Goal: Transaction & Acquisition: Purchase product/service

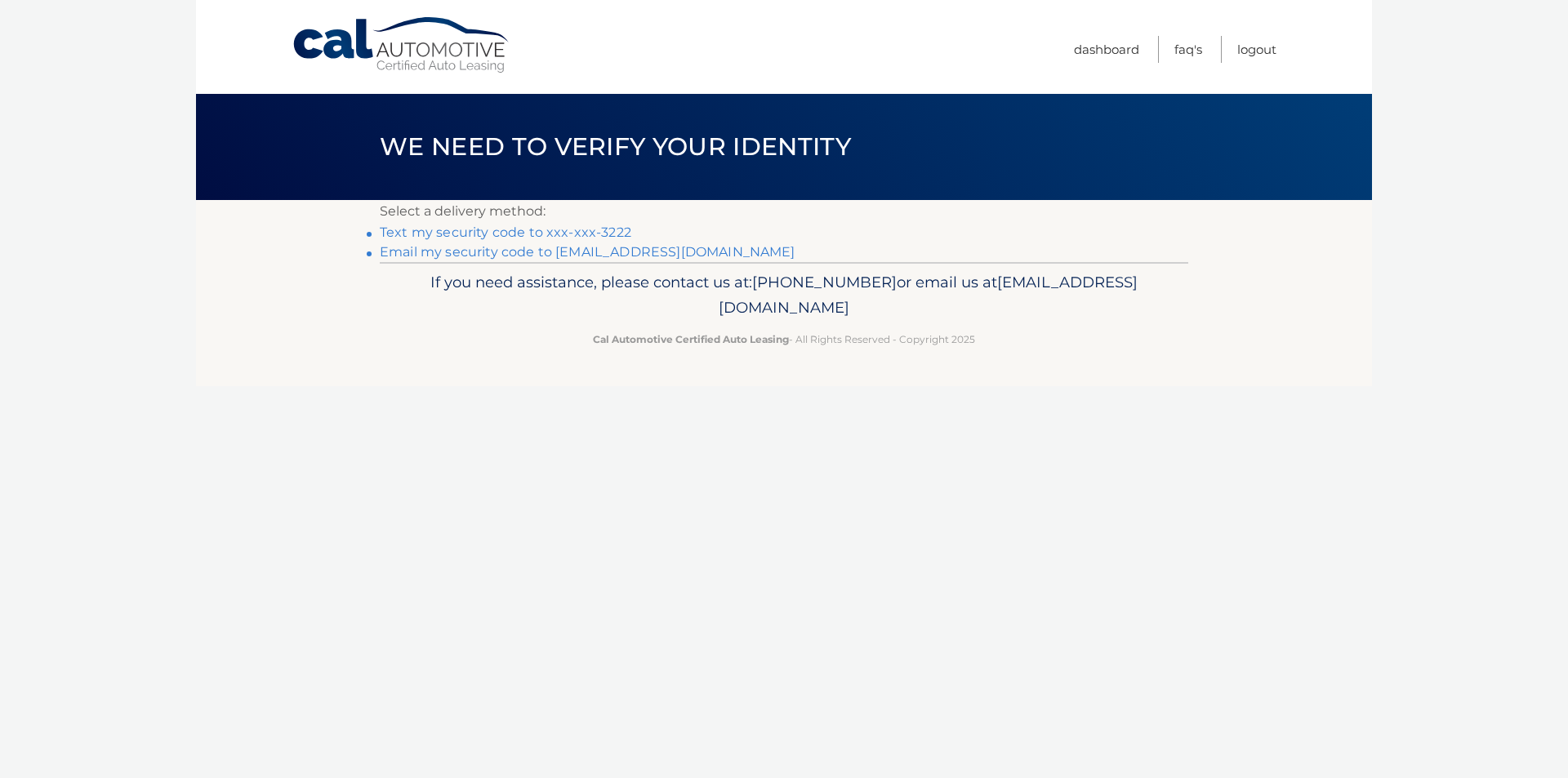
click at [563, 232] on link "Text my security code to xxx-xxx-3222" at bounding box center [505, 232] width 251 height 16
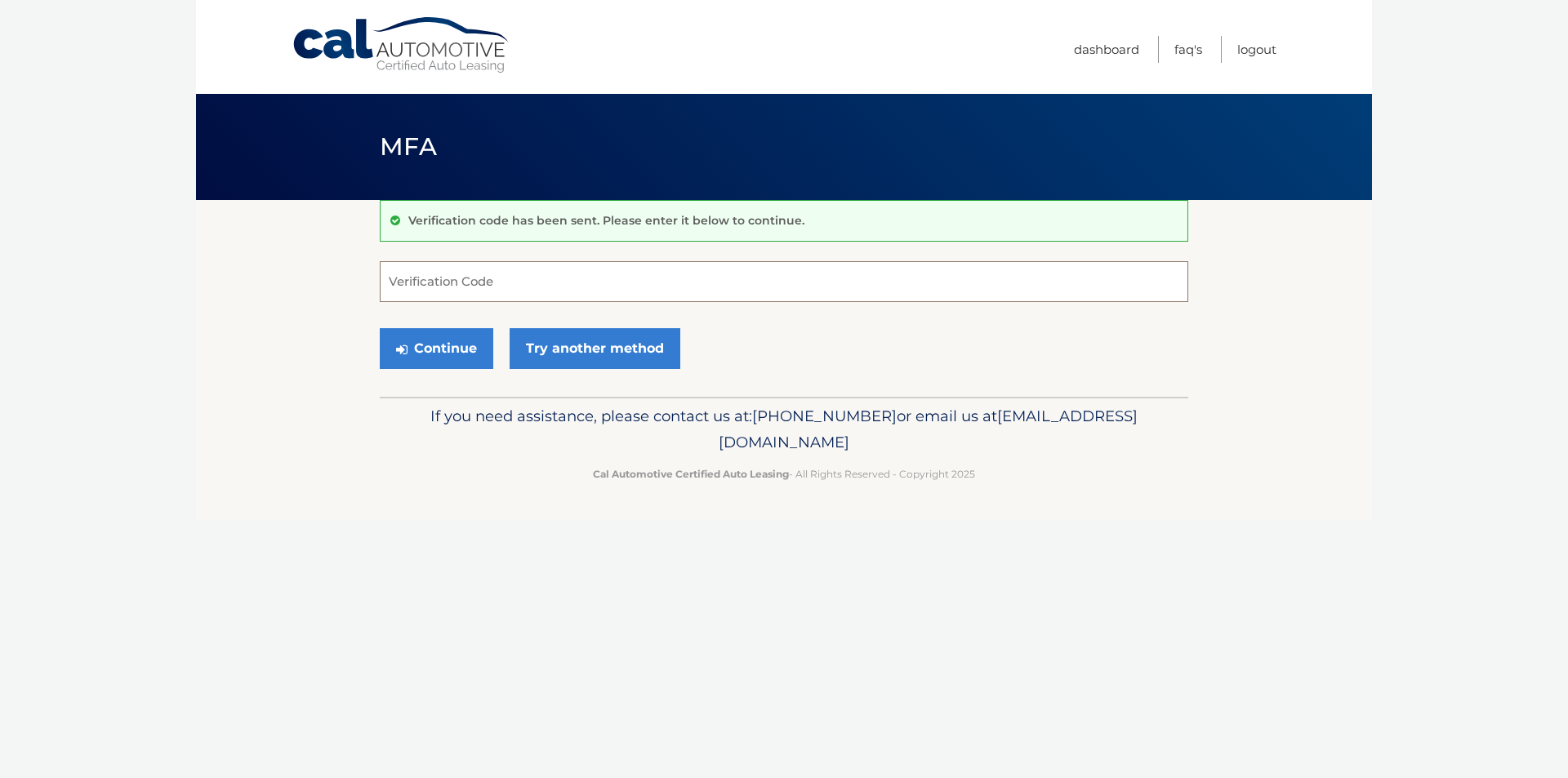
click at [518, 285] on input "Verification Code" at bounding box center [784, 281] width 808 height 41
type input "018901"
click at [420, 344] on button "Continue" at bounding box center [436, 348] width 114 height 41
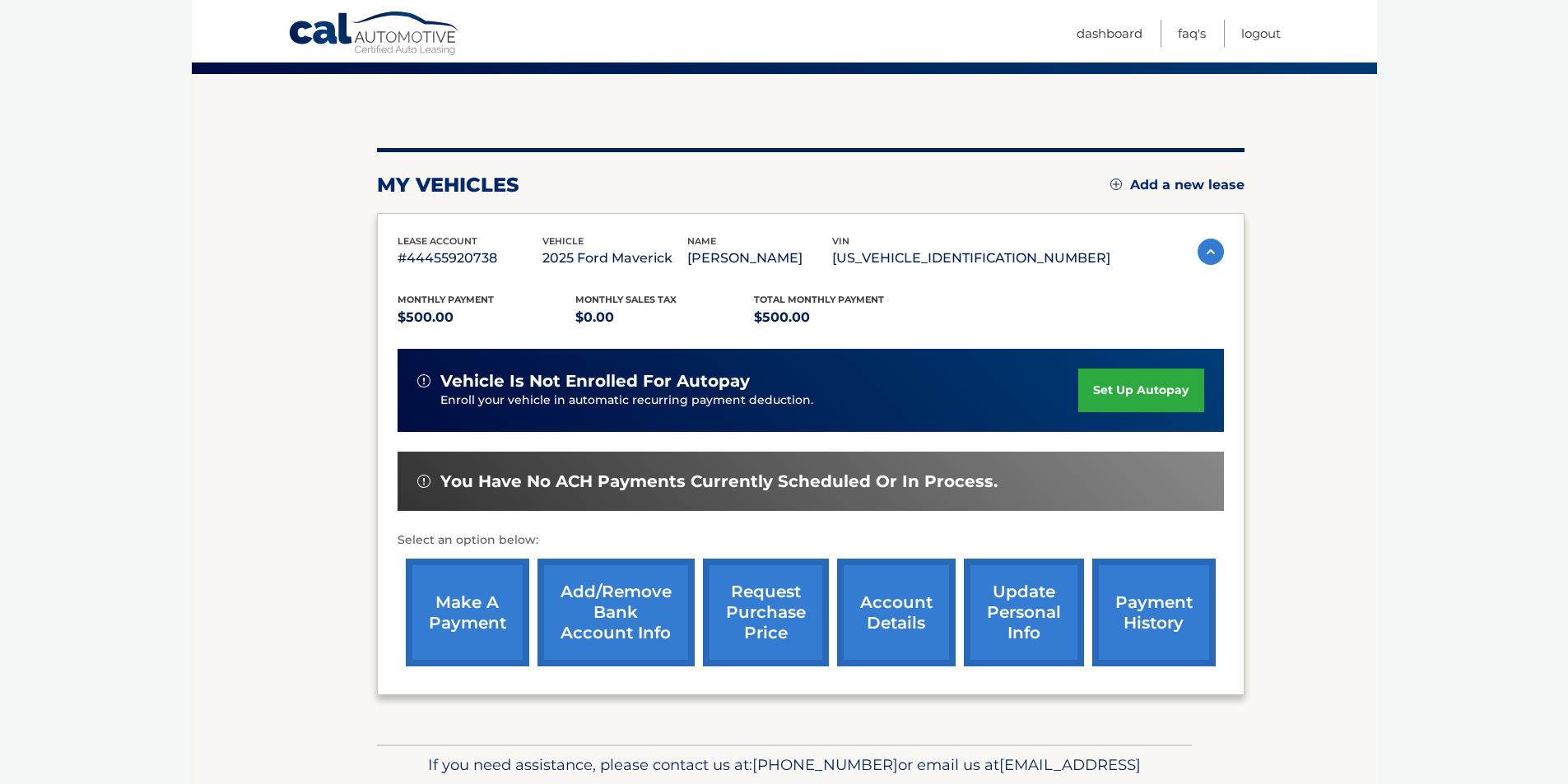
scroll to position [164, 0]
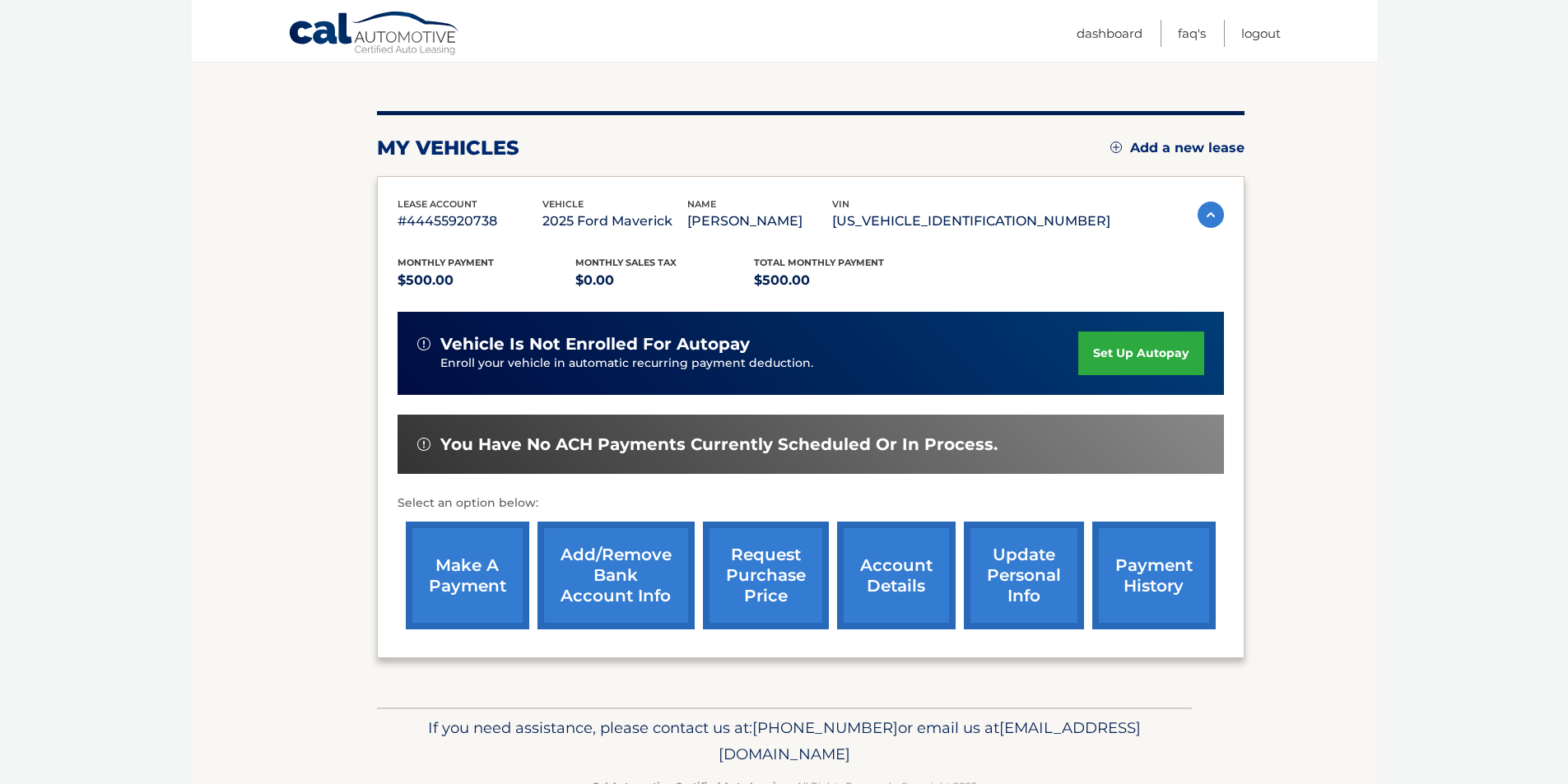
click at [471, 573] on link "make a payment" at bounding box center [467, 575] width 124 height 108
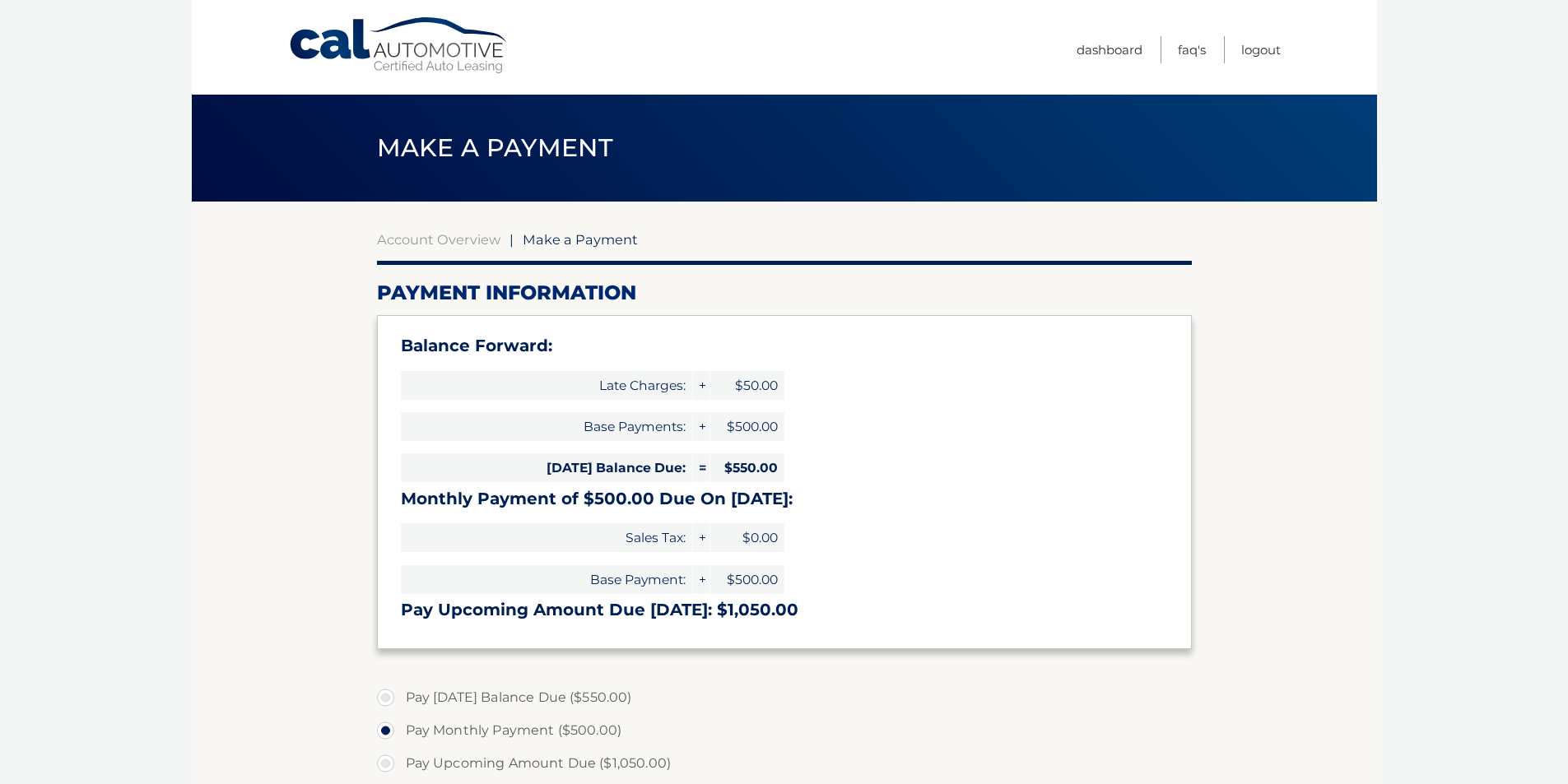
select select "MDFiN2I3Y2EtOGYzNC00MjBkLTg3ODItNzEzMmRjMWE5MDg2"
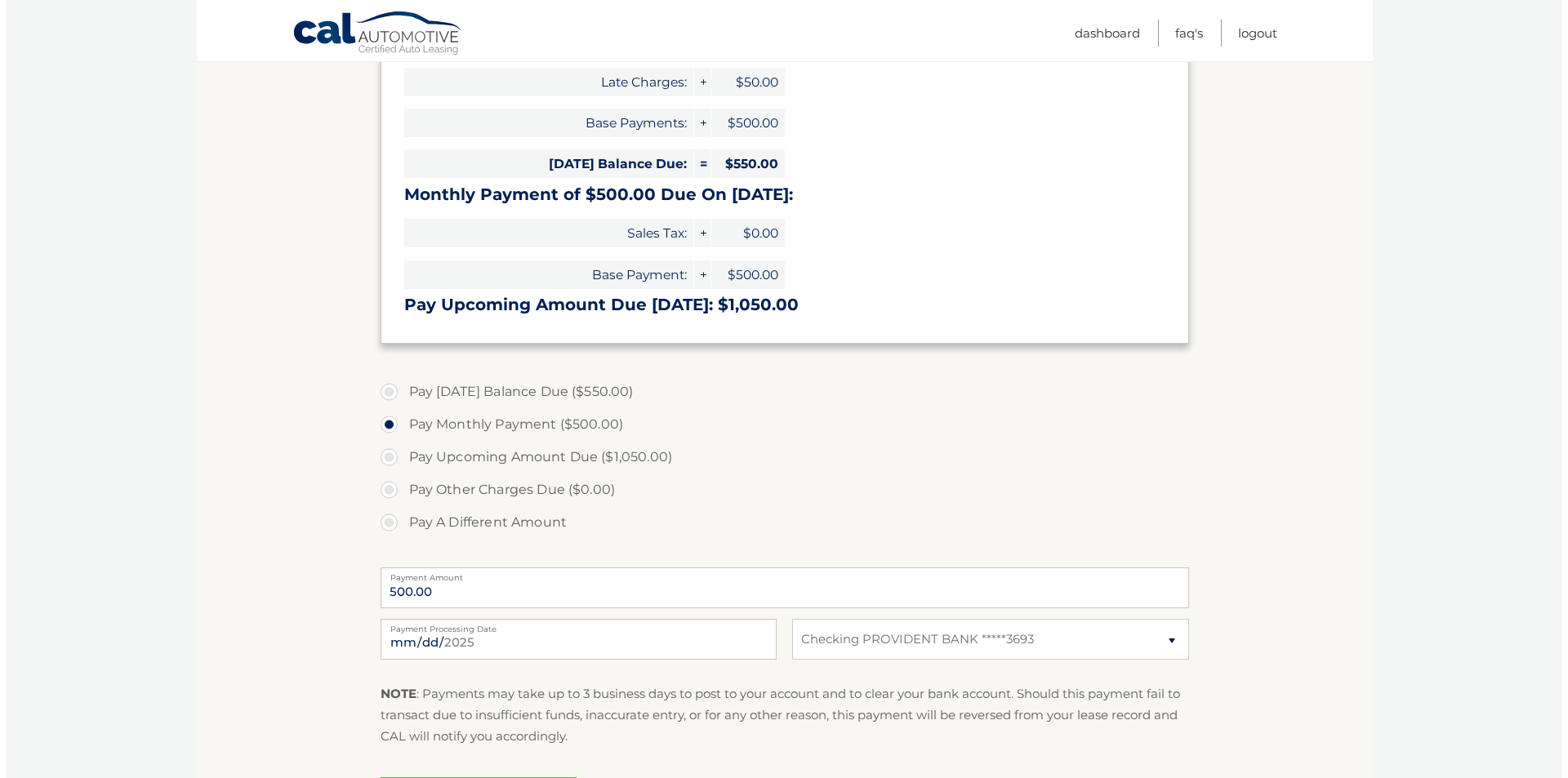
scroll to position [409, 0]
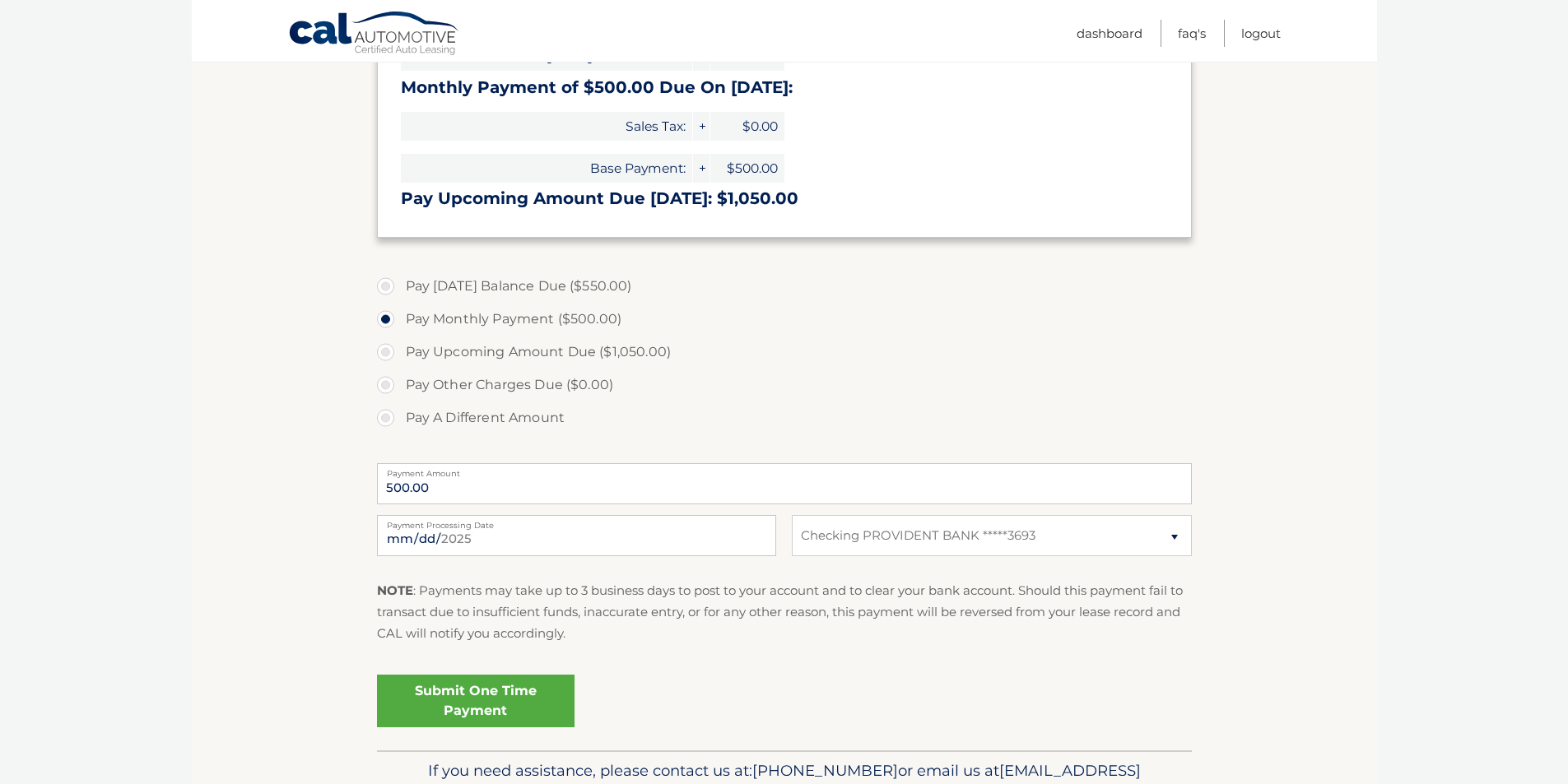
click at [463, 699] on link "Submit One Time Payment" at bounding box center [476, 701] width 198 height 53
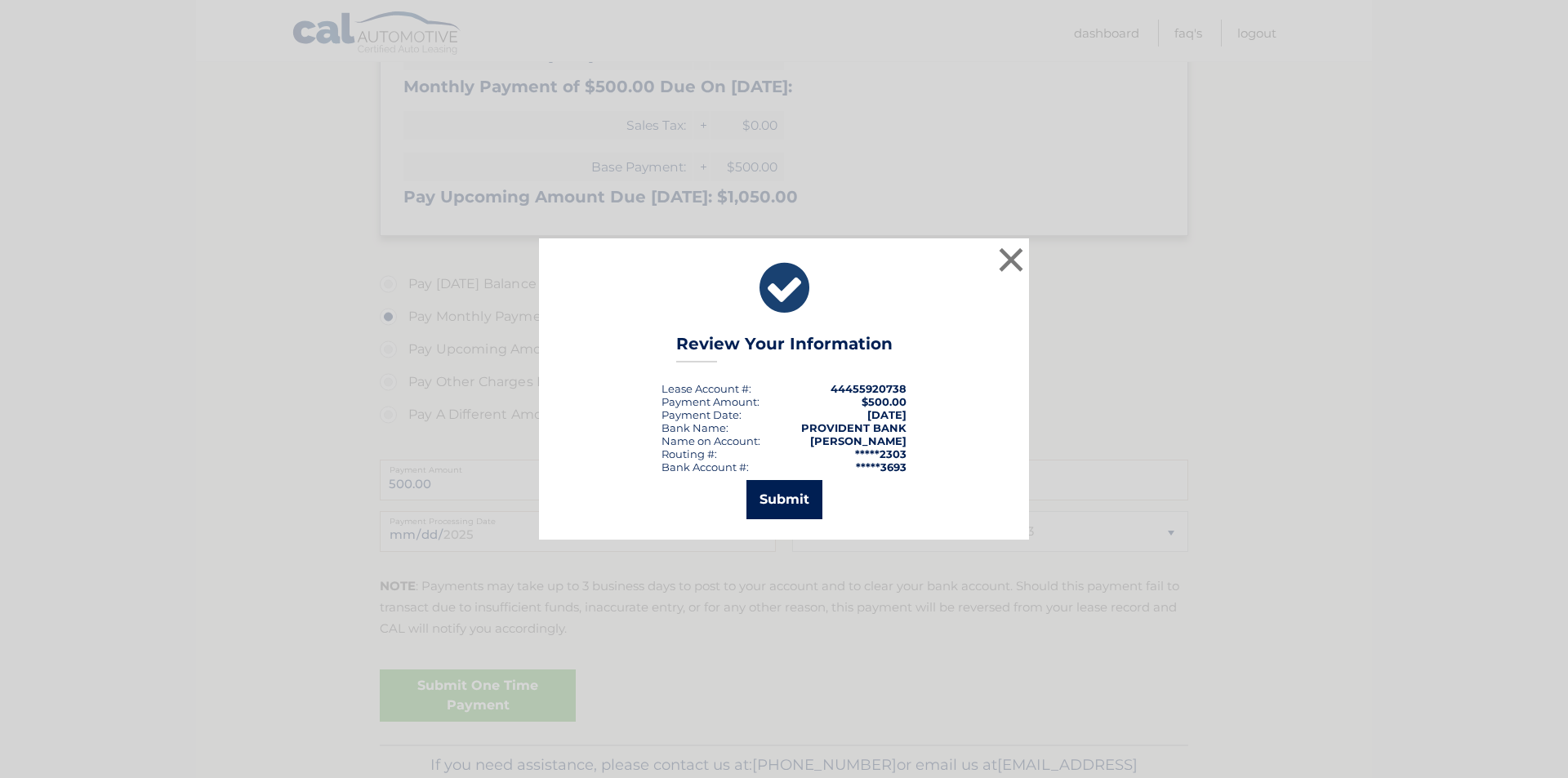
click at [788, 503] on button "Submit" at bounding box center [784, 499] width 76 height 39
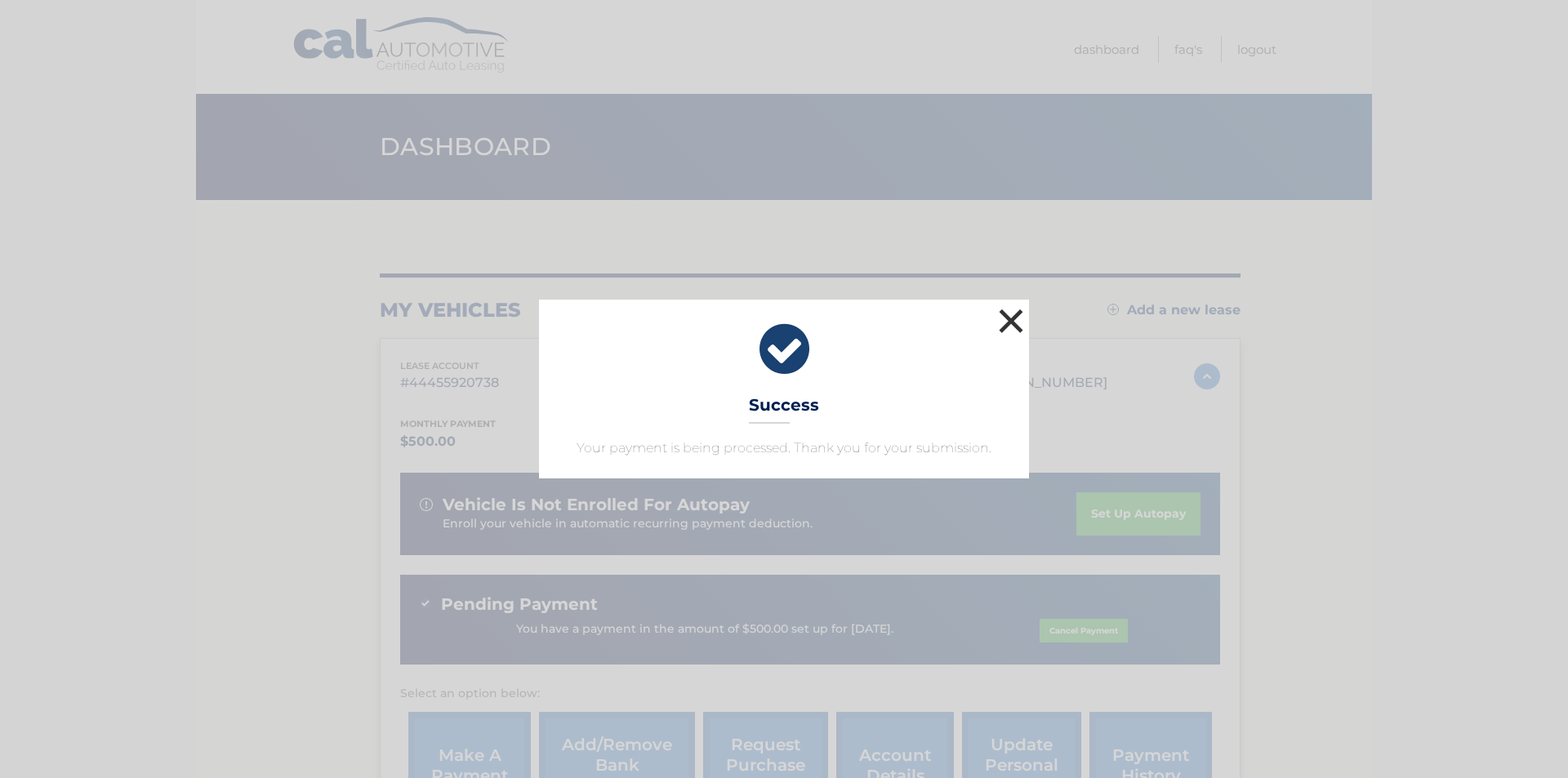
click at [1013, 320] on button "×" at bounding box center [1011, 321] width 33 height 33
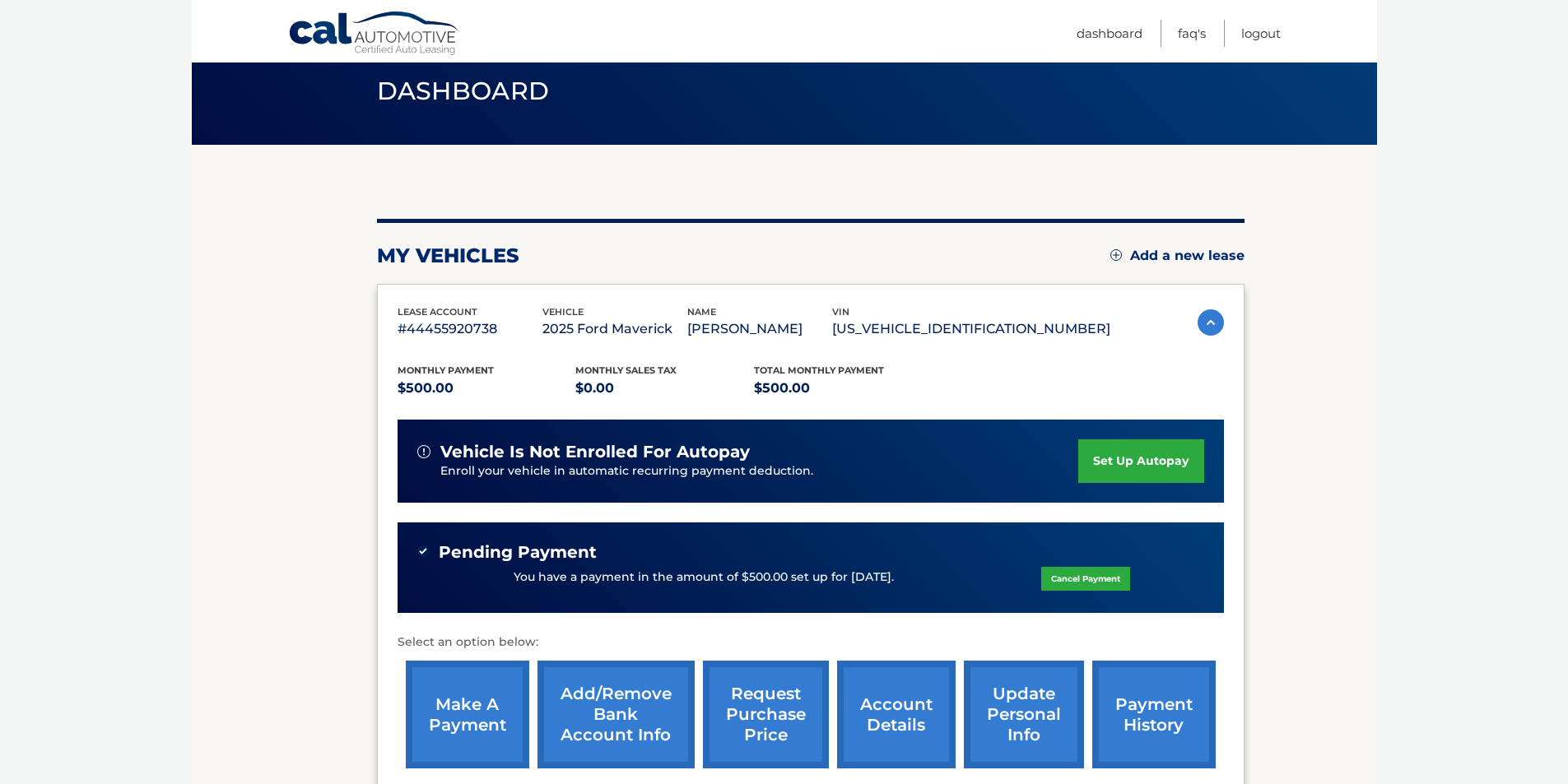
scroll to position [164, 0]
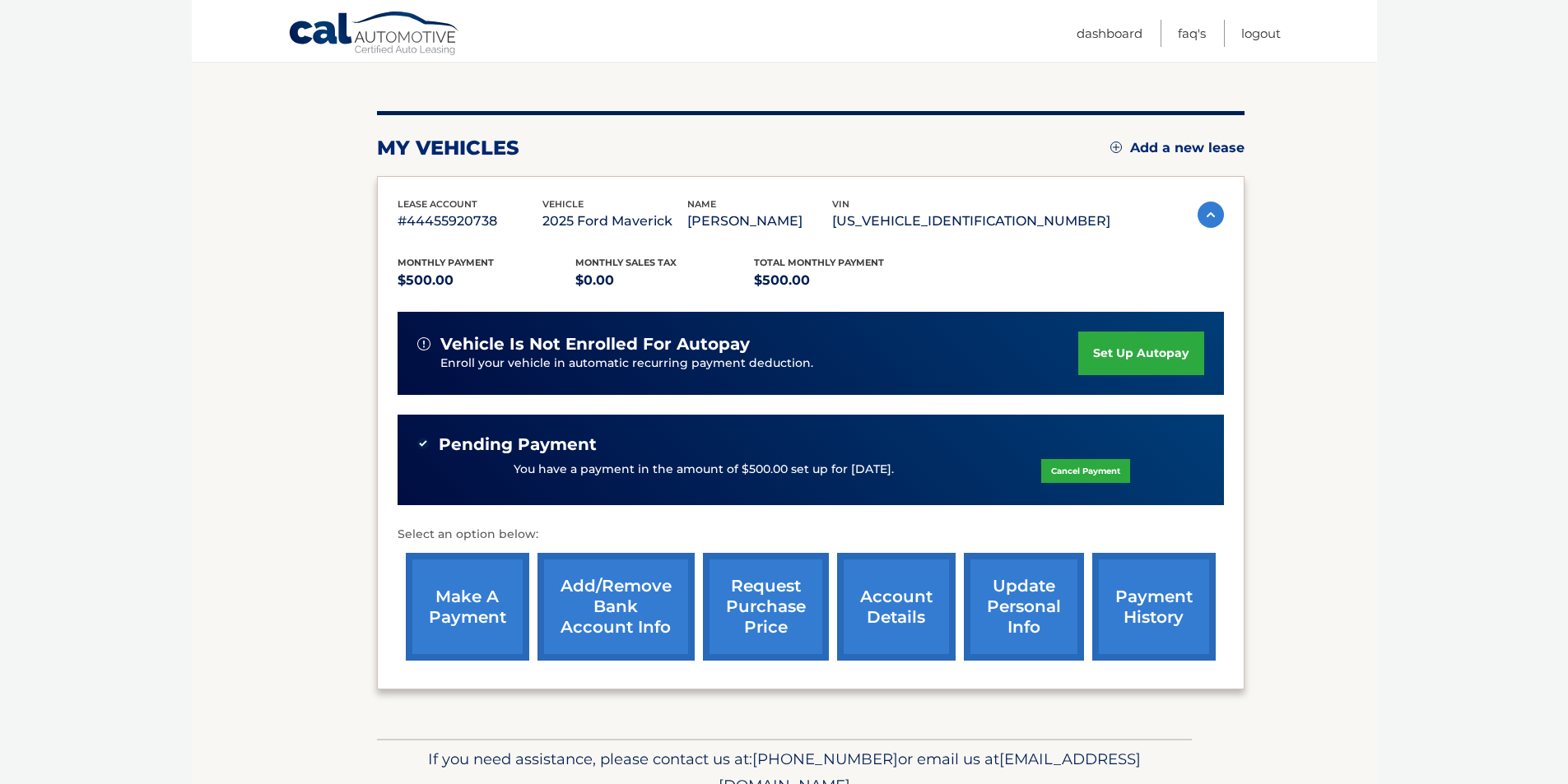
click at [1178, 617] on link "payment history" at bounding box center [1153, 607] width 124 height 108
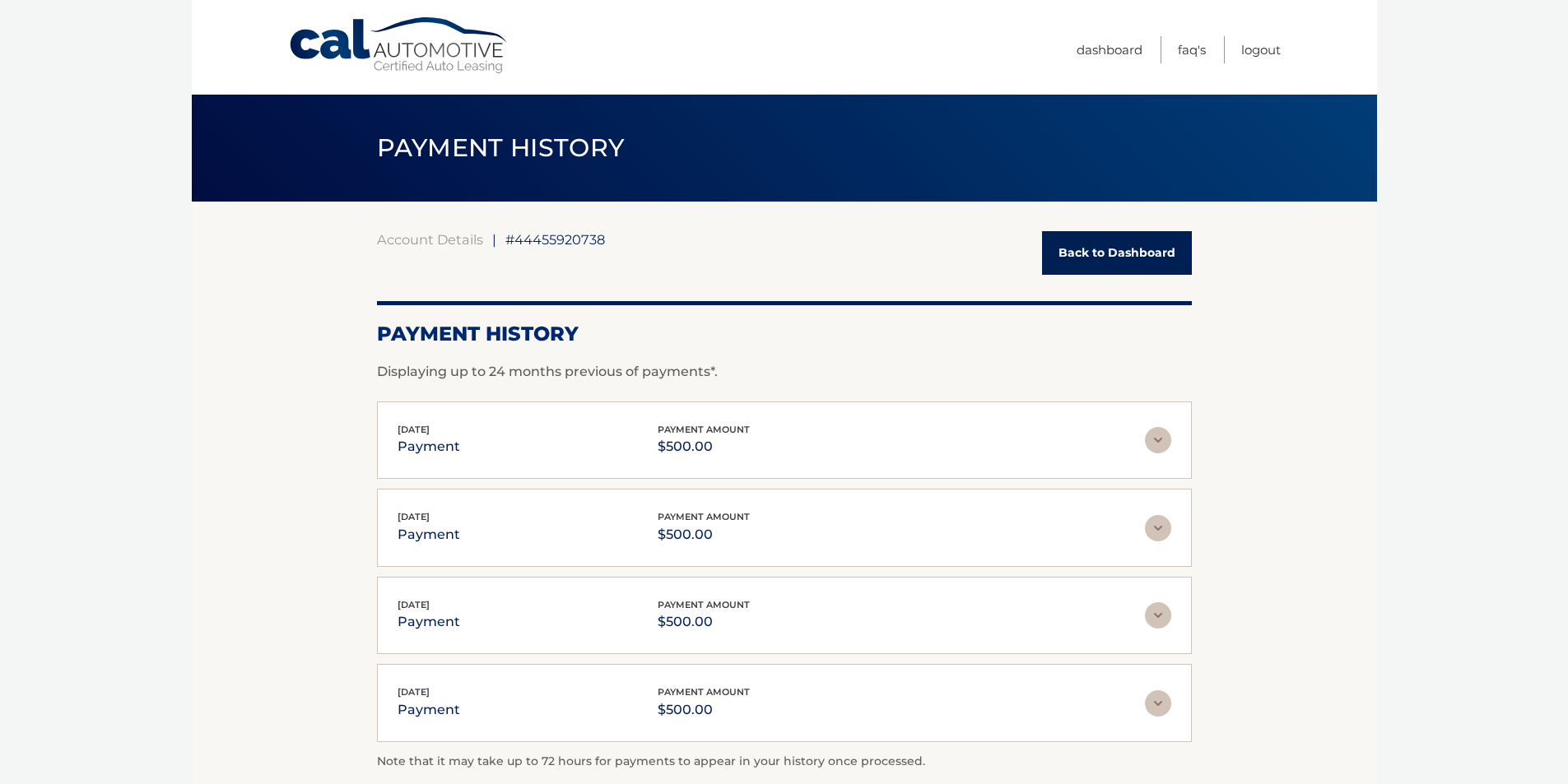
click at [1135, 246] on link "Back to Dashboard" at bounding box center [1116, 252] width 150 height 43
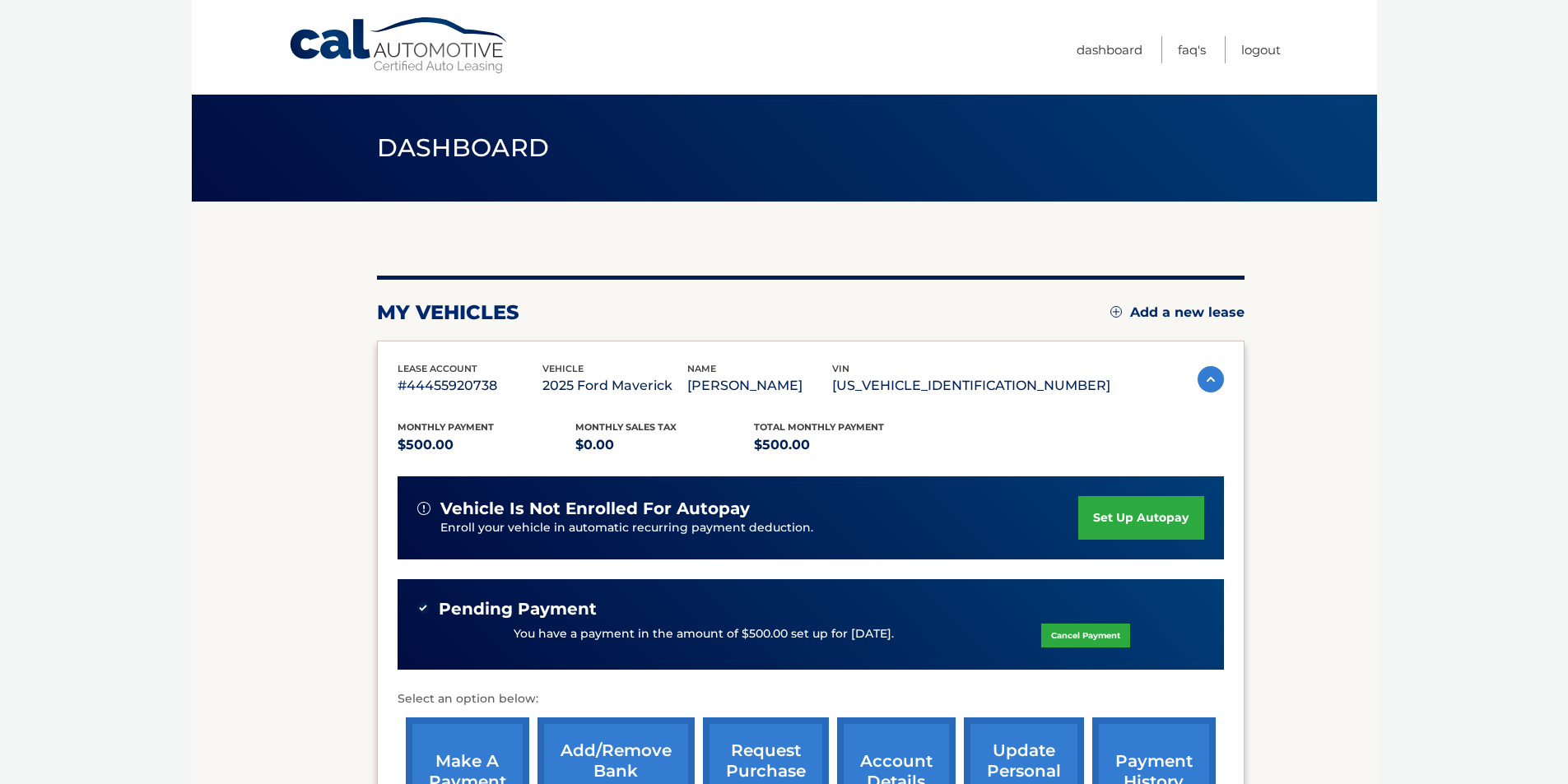
drag, startPoint x: 0, startPoint y: 0, endPoint x: 1481, endPoint y: 323, distance: 1515.8
click at [1481, 323] on body "Cal Automotive Menu Dashboard FAQ's Logout" at bounding box center [784, 392] width 1568 height 784
drag, startPoint x: 258, startPoint y: 475, endPoint x: 328, endPoint y: 509, distance: 77.8
click at [328, 509] on section "my vehicles Add a new lease lease account #44455920738 vehicle 2025 Ford Maveri…" at bounding box center [784, 552] width 1185 height 702
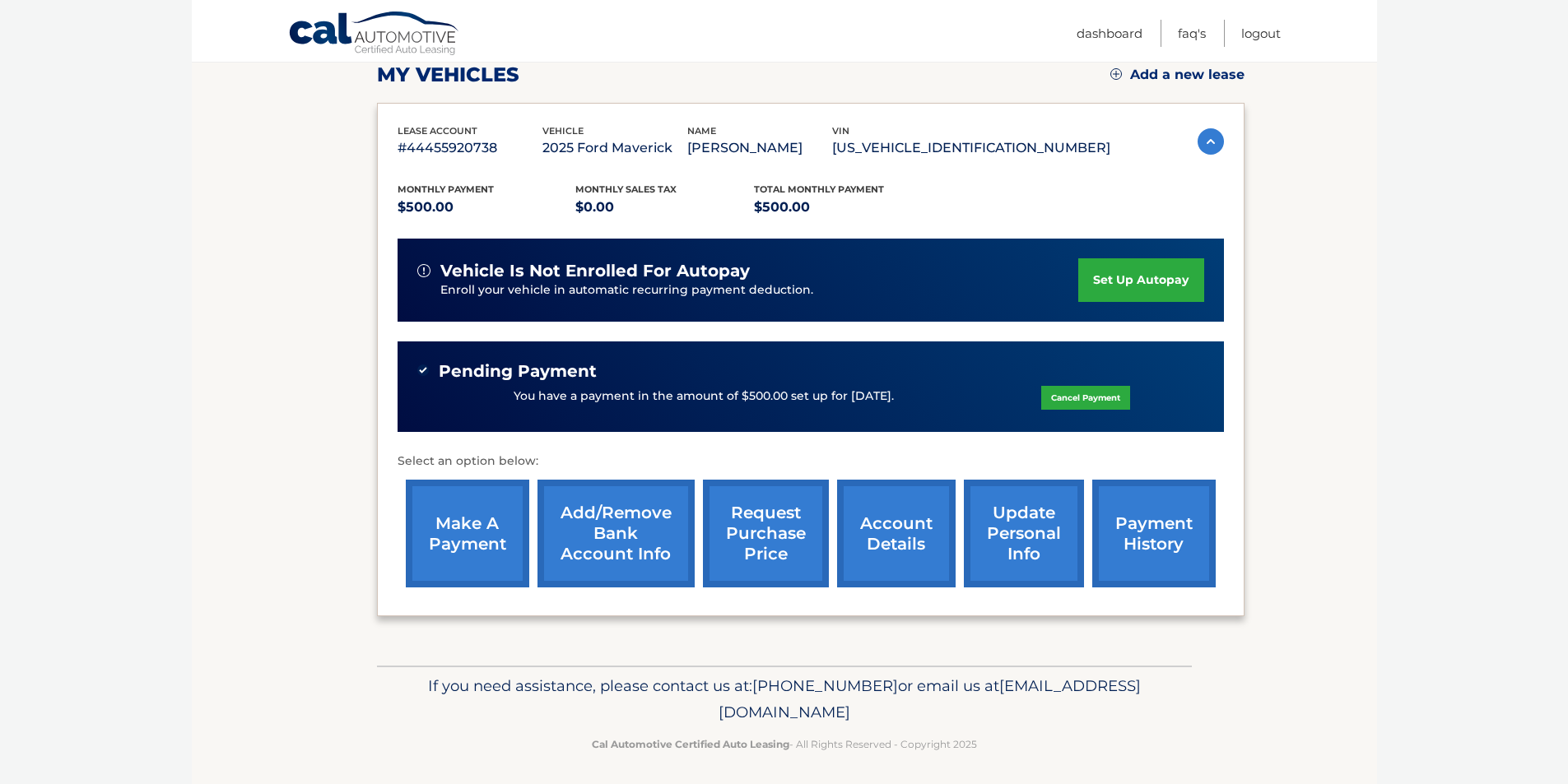
scroll to position [163, 0]
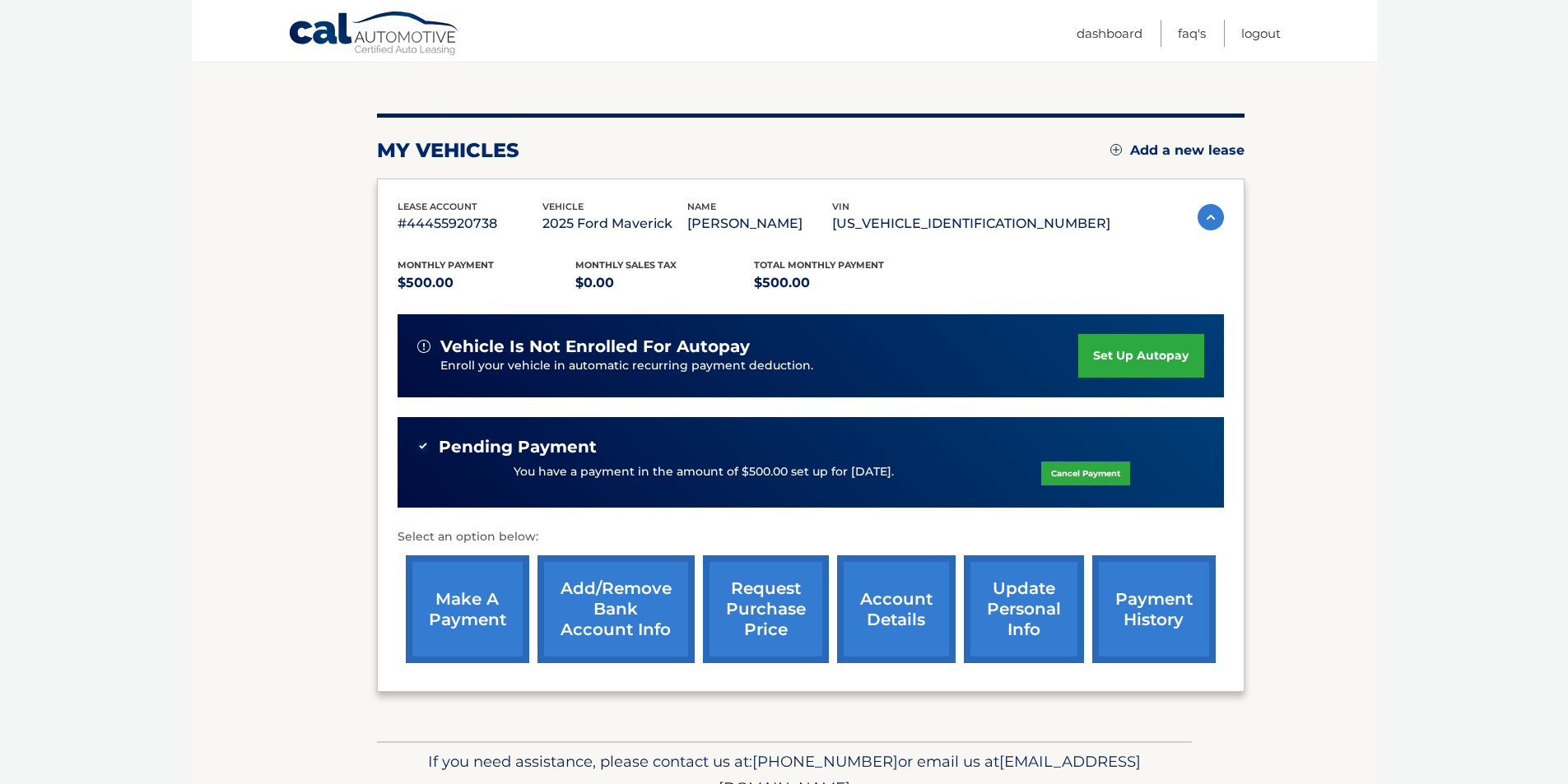
click at [1441, 336] on body "Cal Automotive Menu Dashboard FAQ's Logout" at bounding box center [784, 229] width 1568 height 784
